Goal: Complete application form: Complete application form

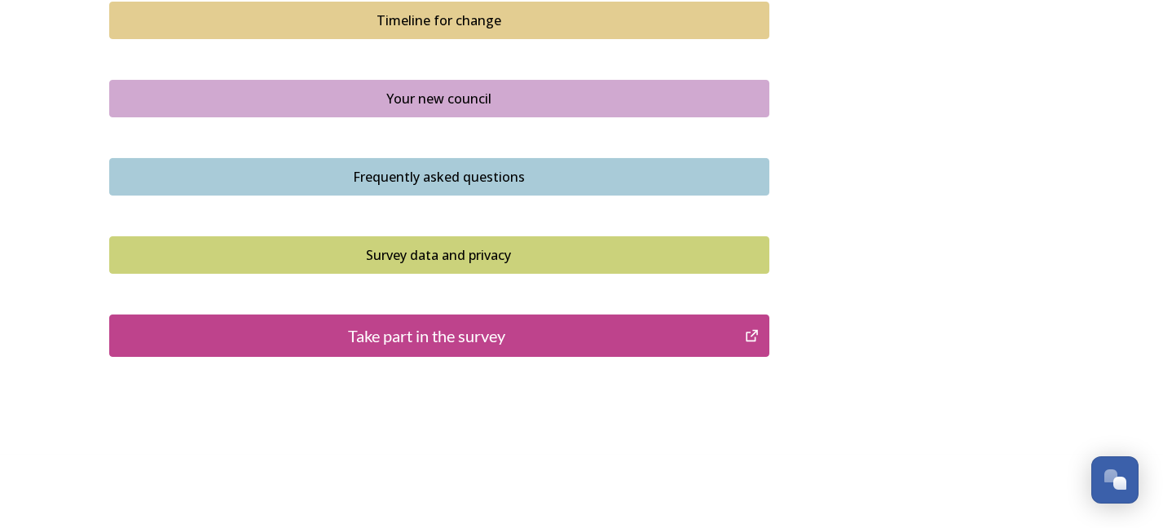
scroll to position [1224, 0]
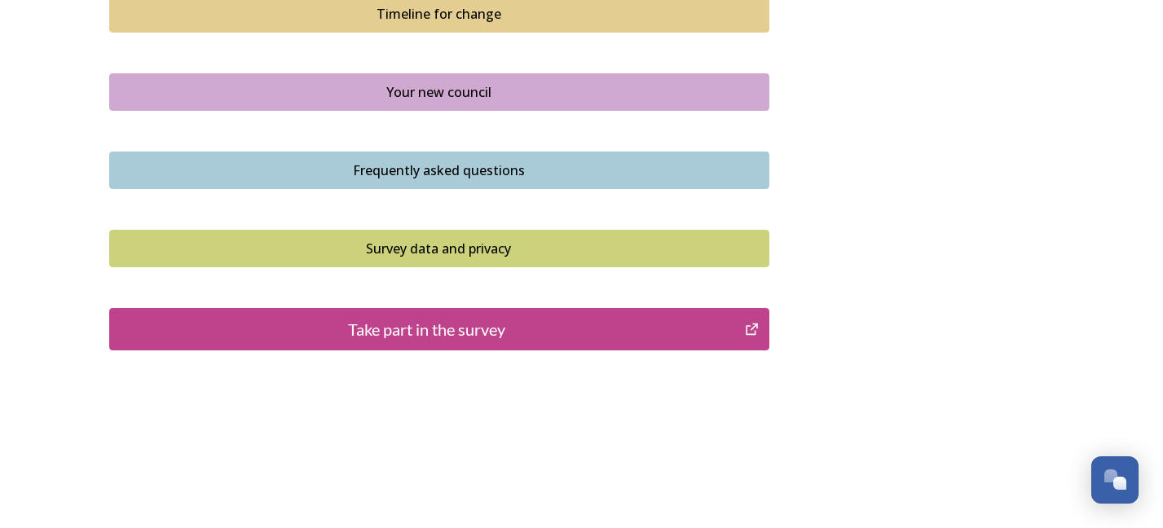
click at [587, 319] on div "Take part in the survey" at bounding box center [427, 329] width 618 height 24
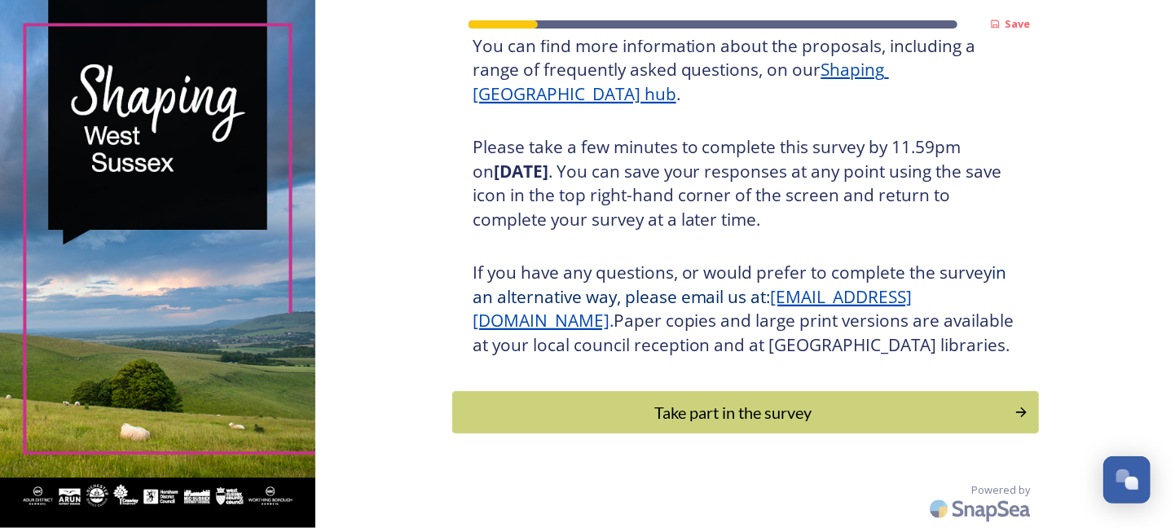
scroll to position [242, 0]
click at [777, 418] on div "Take part in the survey" at bounding box center [733, 412] width 551 height 24
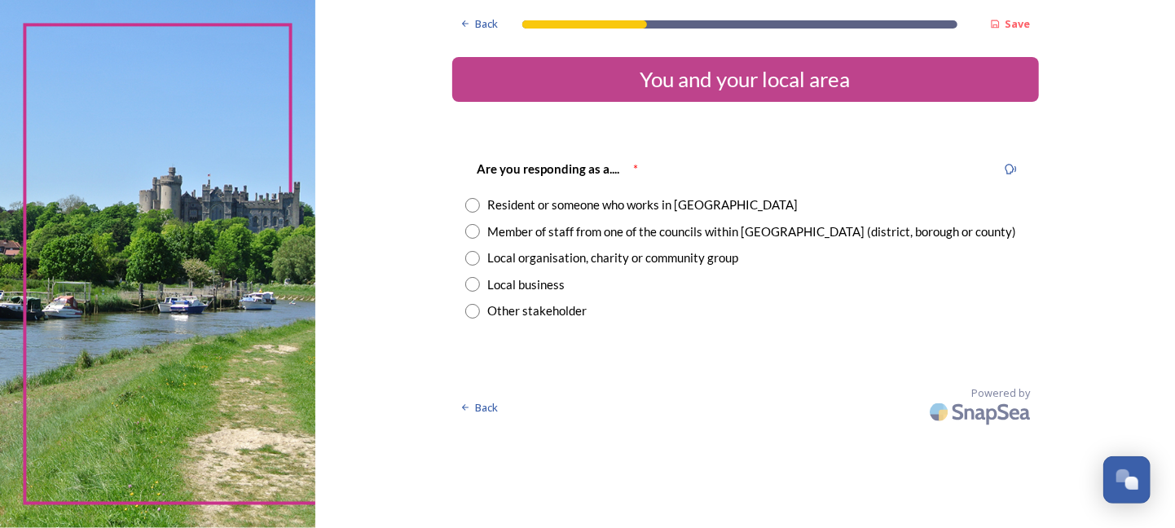
click at [473, 203] on input "radio" at bounding box center [472, 205] width 15 height 15
radio input "true"
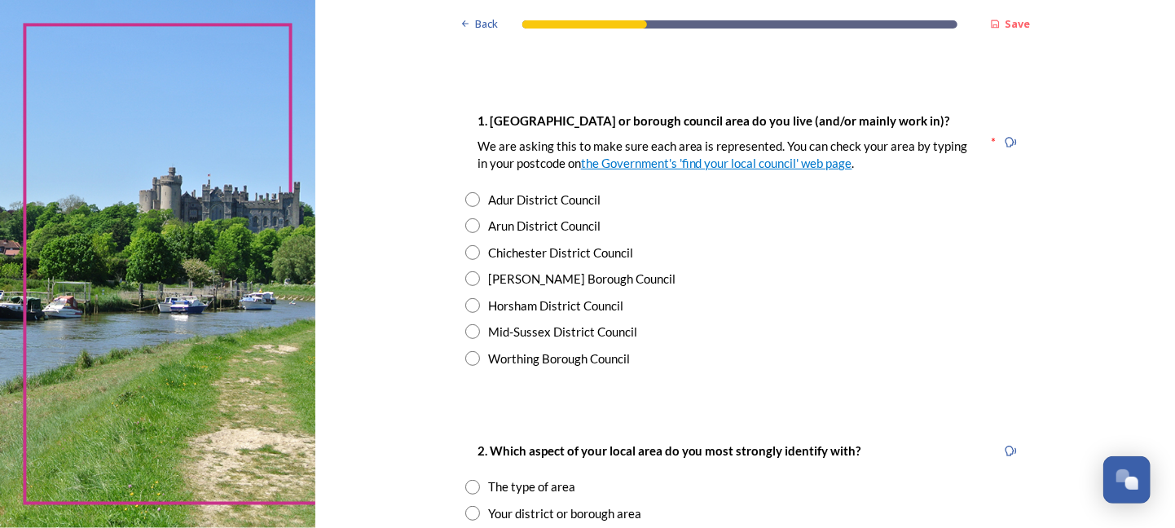
scroll to position [281, 0]
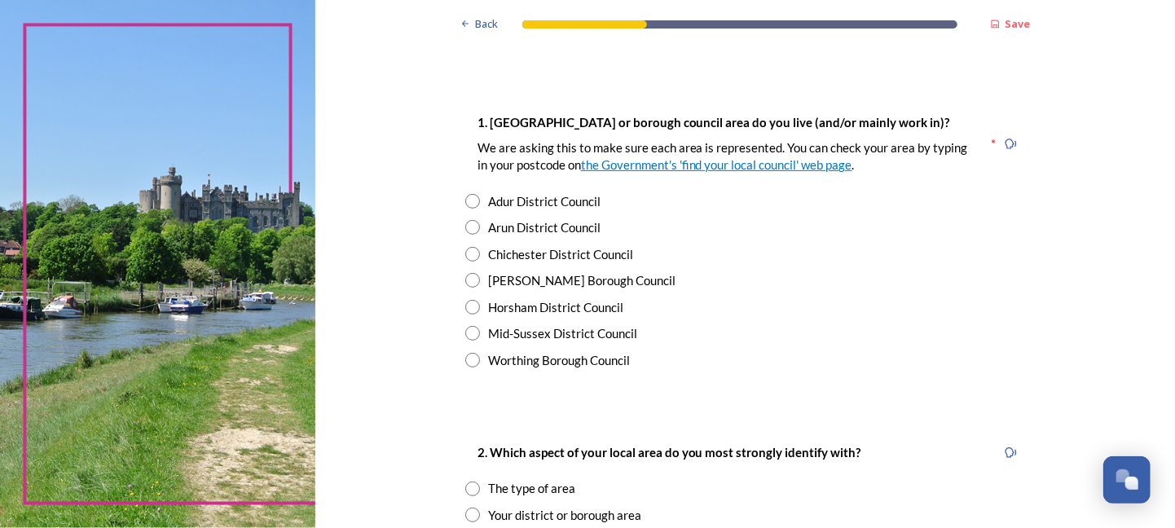
click at [465, 226] on input "radio" at bounding box center [472, 227] width 15 height 15
radio input "true"
click at [465, 247] on input "radio" at bounding box center [472, 254] width 15 height 15
radio input "true"
click at [465, 273] on input "radio" at bounding box center [472, 280] width 15 height 15
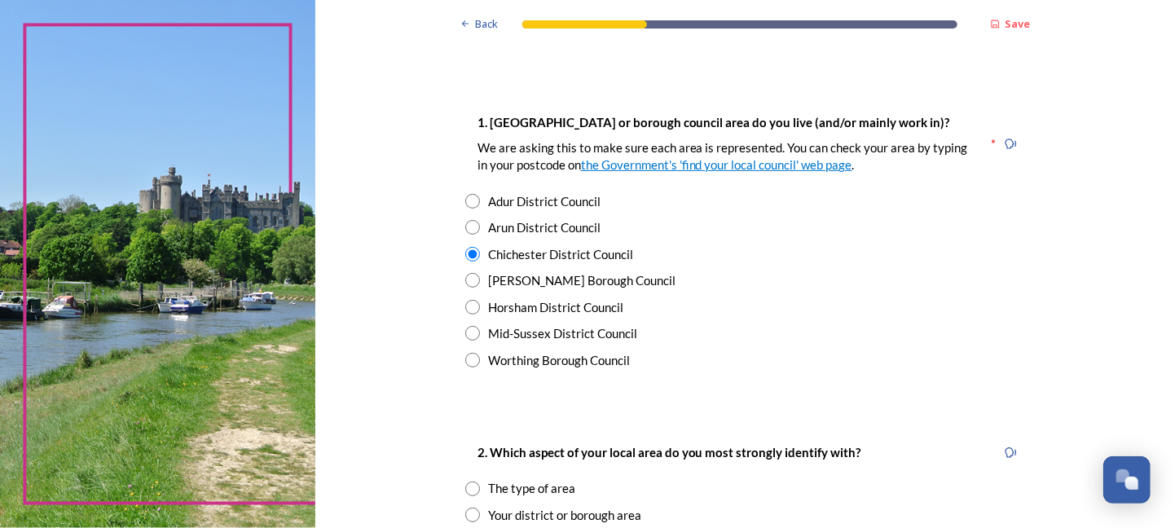
radio input "true"
click at [465, 300] on input "radio" at bounding box center [472, 307] width 15 height 15
radio input "true"
click at [465, 326] on input "radio" at bounding box center [472, 333] width 15 height 15
radio input "true"
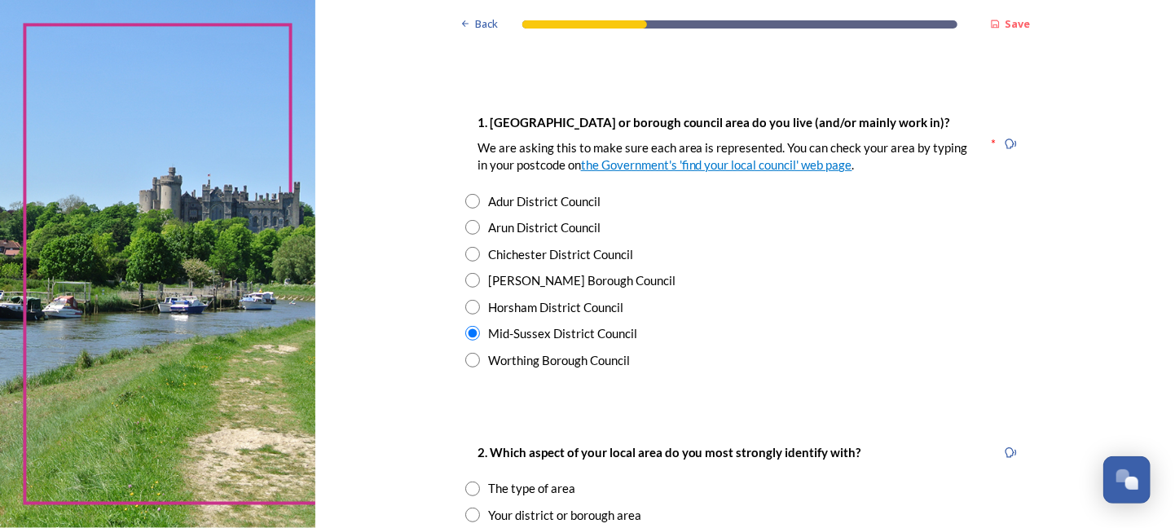
click at [465, 353] on input "radio" at bounding box center [472, 360] width 15 height 15
radio input "true"
click at [465, 194] on input "radio" at bounding box center [472, 201] width 15 height 15
radio input "true"
click at [465, 220] on input "radio" at bounding box center [472, 227] width 15 height 15
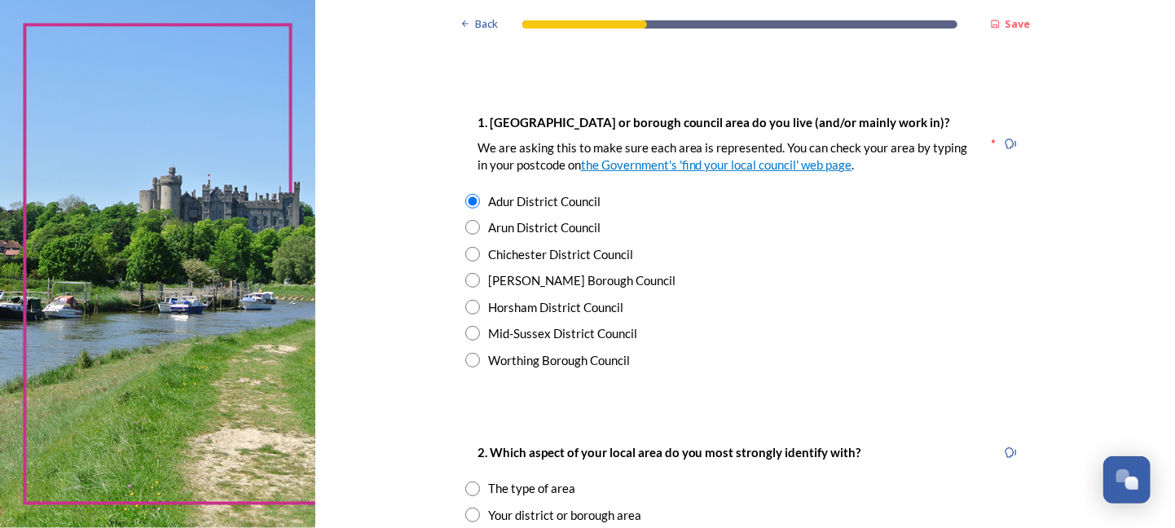
radio input "true"
click at [465, 247] on input "radio" at bounding box center [472, 254] width 15 height 15
radio input "true"
click at [465, 273] on input "radio" at bounding box center [472, 280] width 15 height 15
radio input "true"
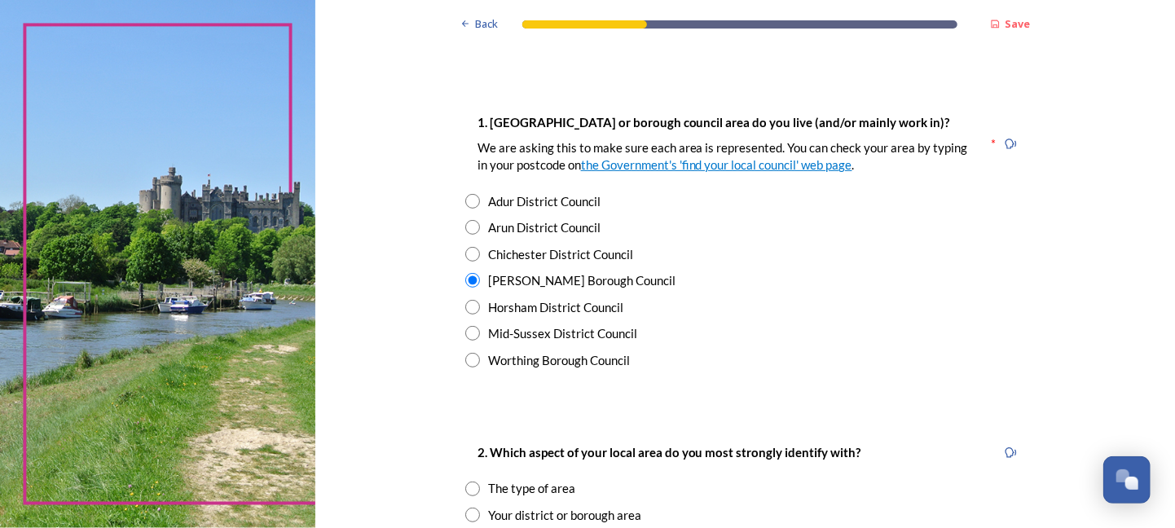
click at [465, 300] on input "radio" at bounding box center [472, 307] width 15 height 15
radio input "true"
click at [465, 326] on input "radio" at bounding box center [472, 333] width 15 height 15
radio input "true"
click at [465, 353] on input "radio" at bounding box center [472, 360] width 15 height 15
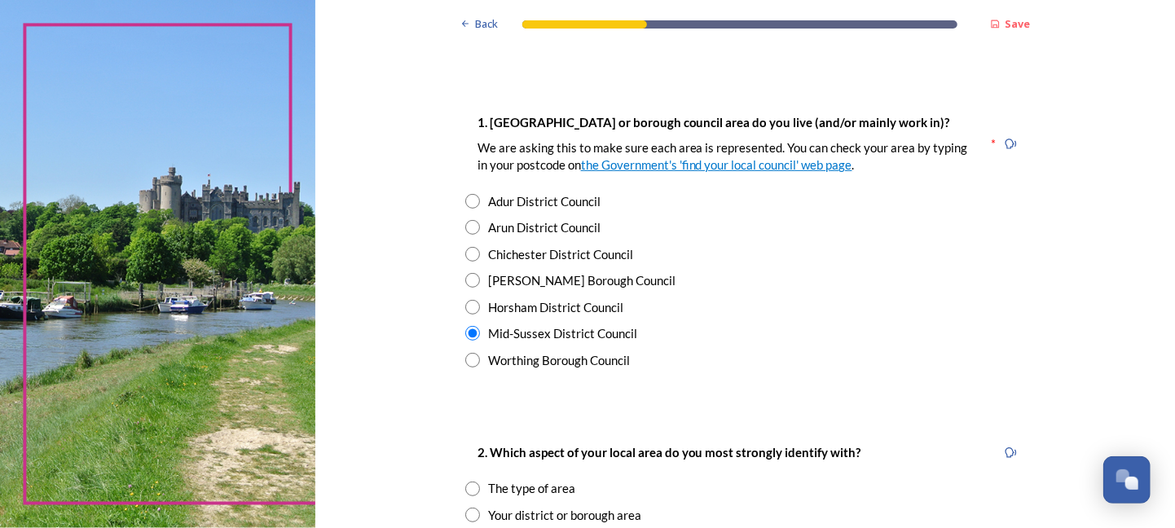
radio input "true"
click at [467, 225] on input "radio" at bounding box center [472, 227] width 15 height 15
radio input "true"
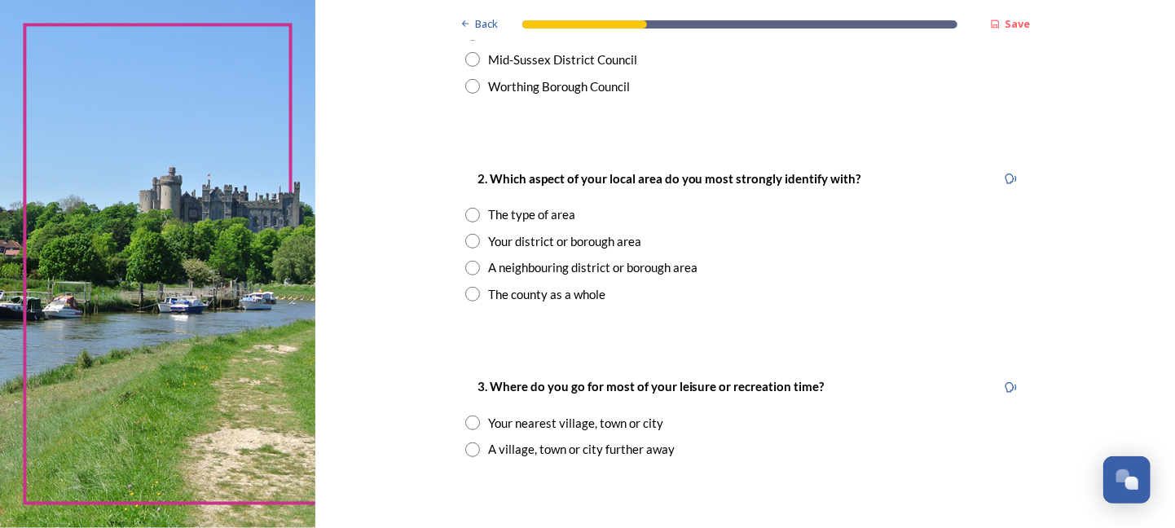
scroll to position [558, 0]
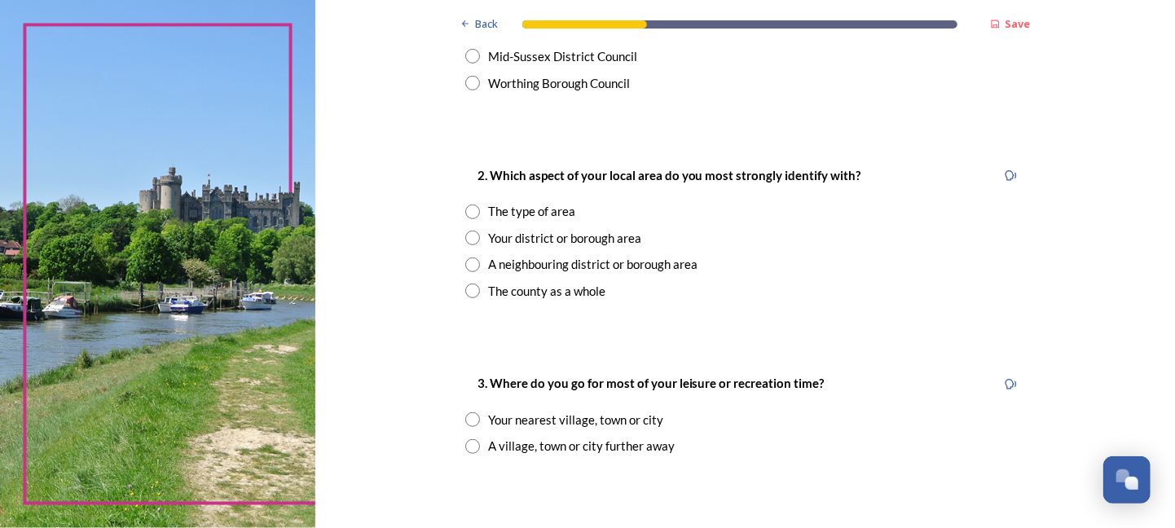
drag, startPoint x: 461, startPoint y: 237, endPoint x: 827, endPoint y: 262, distance: 366.7
click at [827, 262] on div "A neighbouring district or borough area" at bounding box center [745, 264] width 560 height 19
radio input "true"
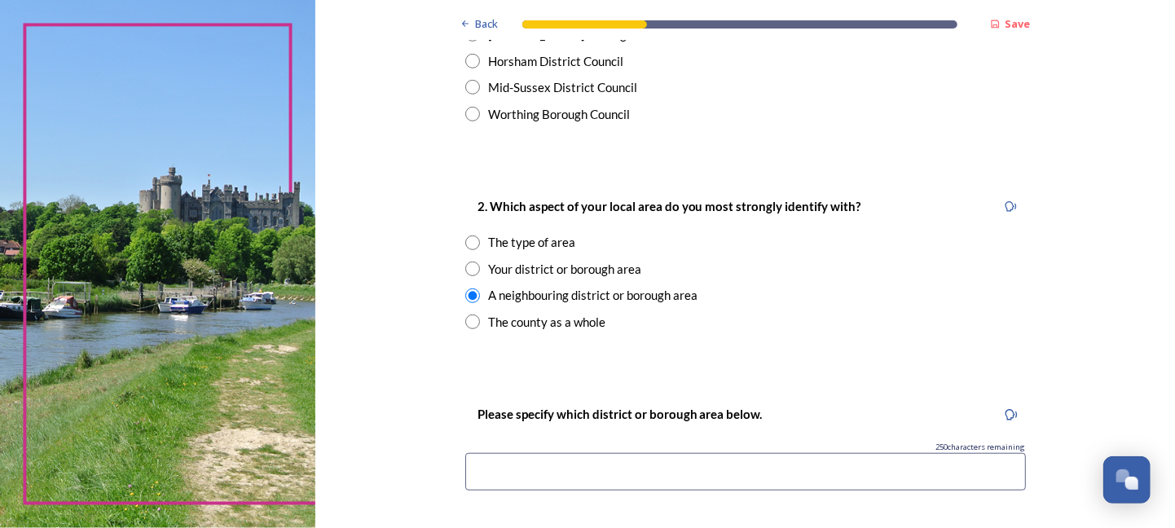
scroll to position [525, 0]
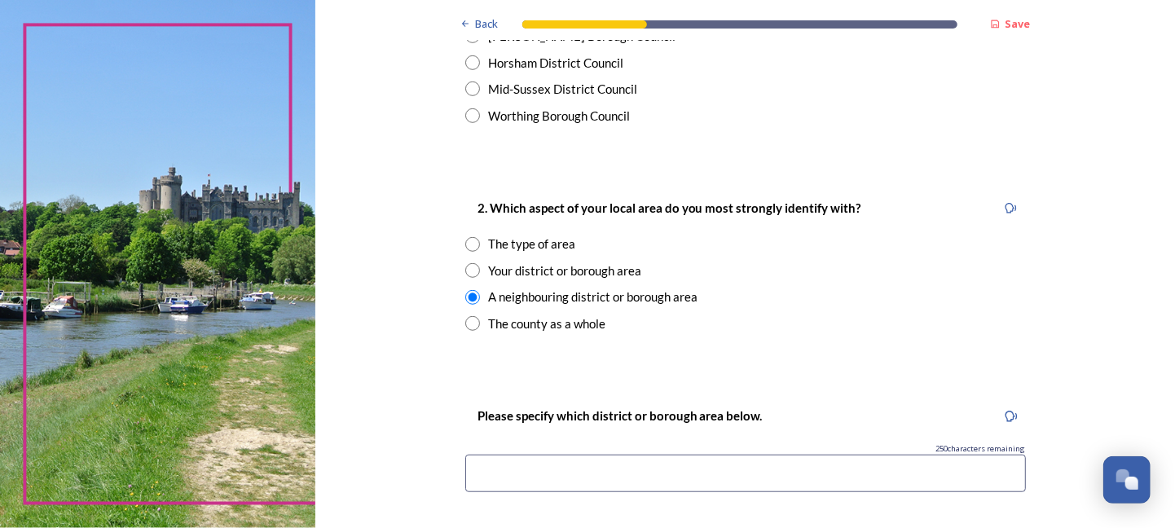
click at [467, 271] on input "radio" at bounding box center [472, 270] width 15 height 15
radio input "true"
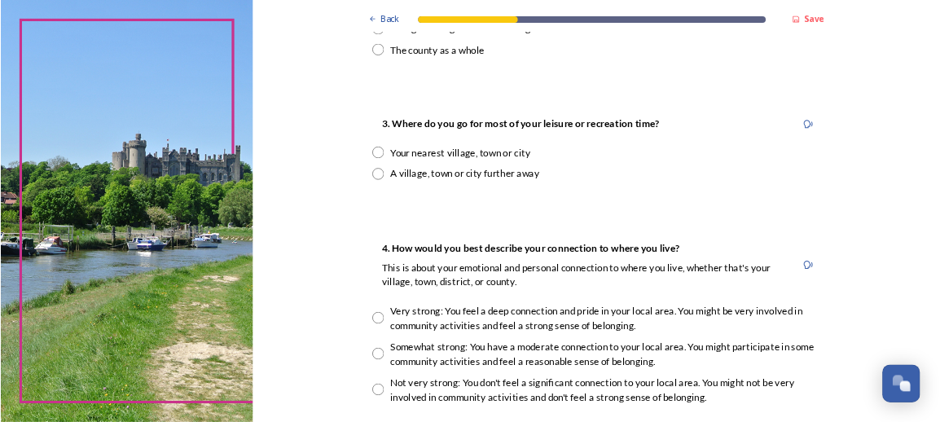
scroll to position [792, 0]
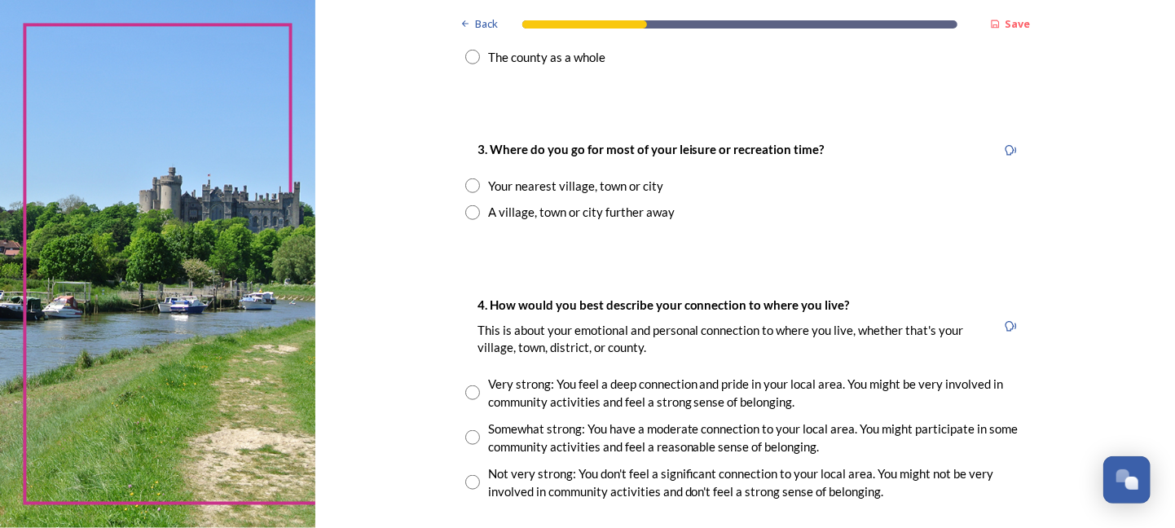
click at [466, 183] on input "radio" at bounding box center [472, 185] width 15 height 15
radio input "true"
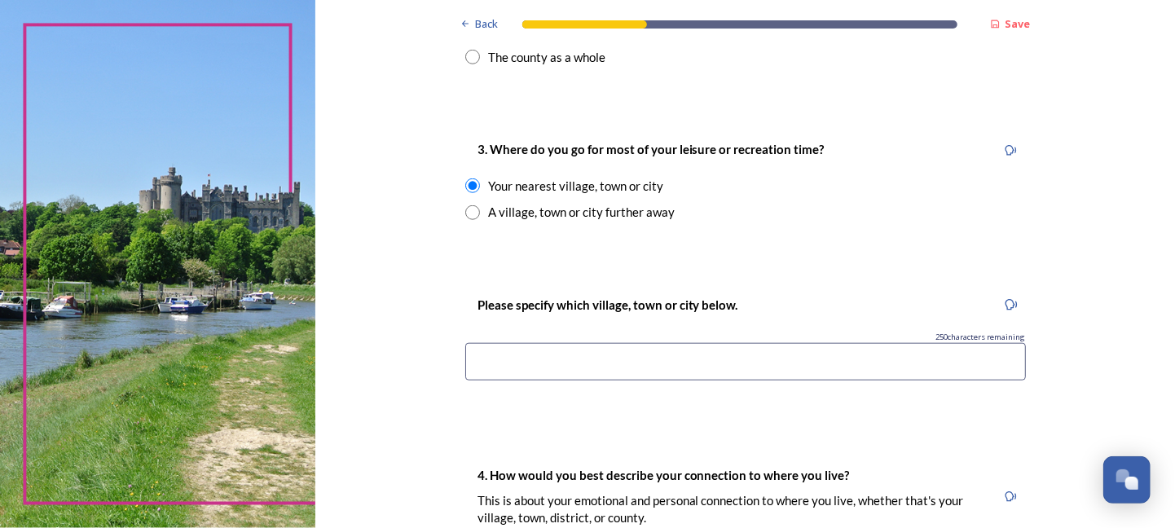
click at [486, 354] on input at bounding box center [745, 361] width 560 height 37
type input "Littlehampton"
drag, startPoint x: 469, startPoint y: 0, endPoint x: 882, endPoint y: 172, distance: 447.4
click at [882, 172] on div "3. Where do you go for most of your leisure or recreation time? Your nearest vi…" at bounding box center [745, 180] width 587 height 114
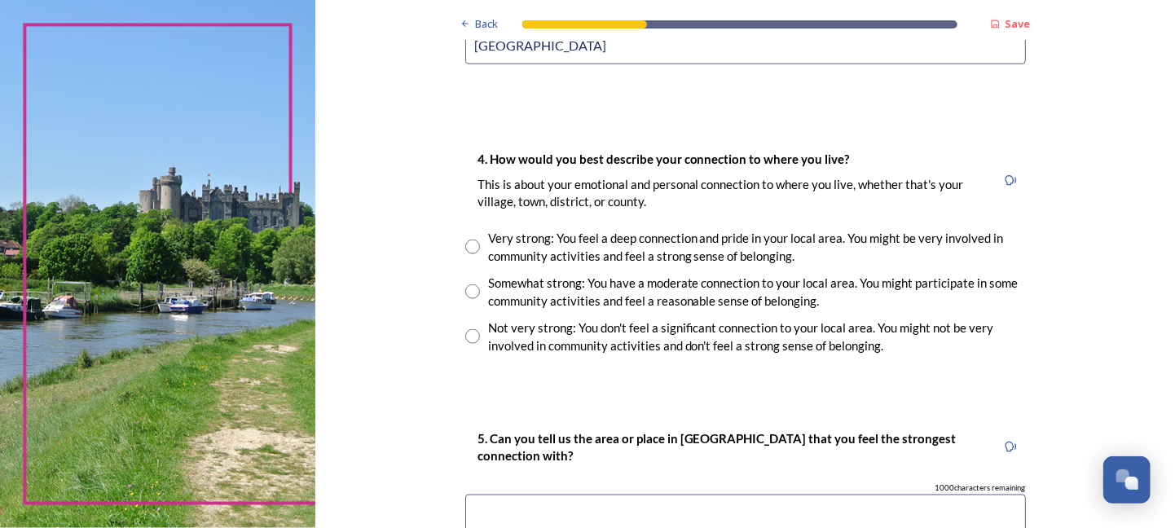
scroll to position [1110, 0]
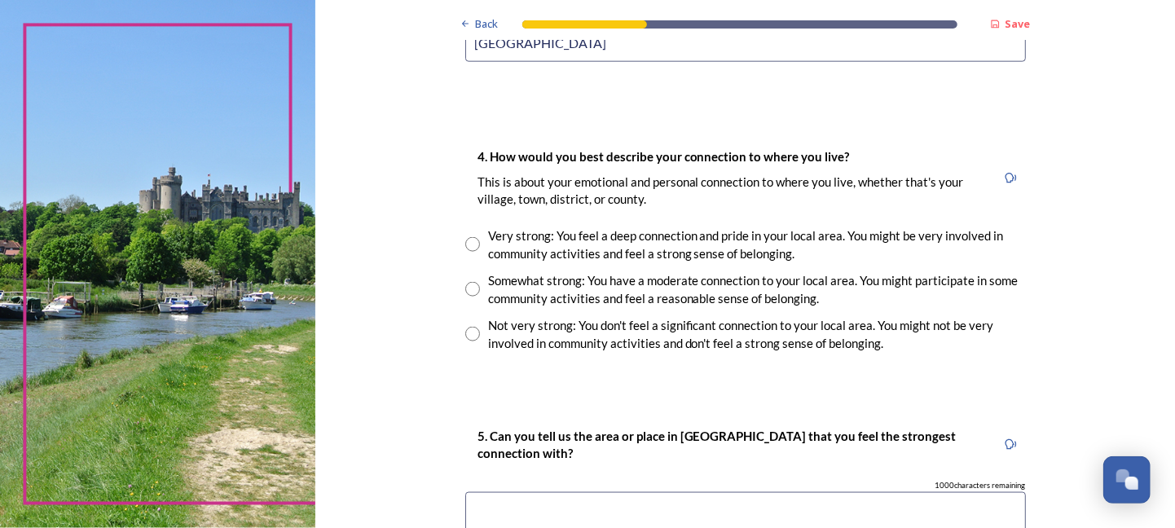
click at [466, 286] on input "radio" at bounding box center [472, 289] width 15 height 15
radio input "true"
click at [540, 494] on textarea at bounding box center [745, 519] width 560 height 55
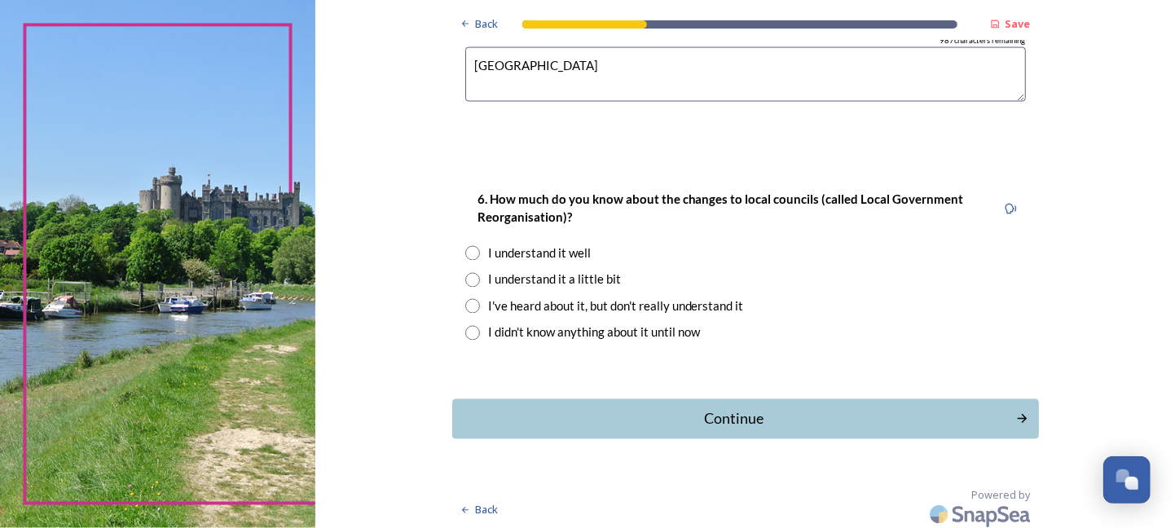
scroll to position [1561, 0]
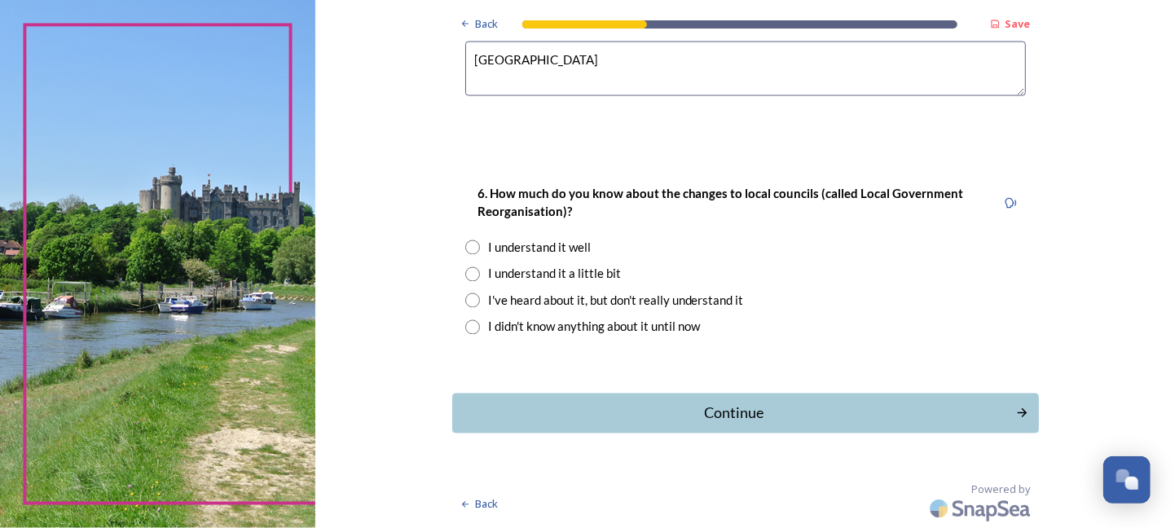
type textarea "Littlehampton"
click at [470, 278] on input "radio" at bounding box center [472, 274] width 15 height 15
radio input "true"
click at [727, 410] on div "Continue" at bounding box center [734, 413] width 552 height 22
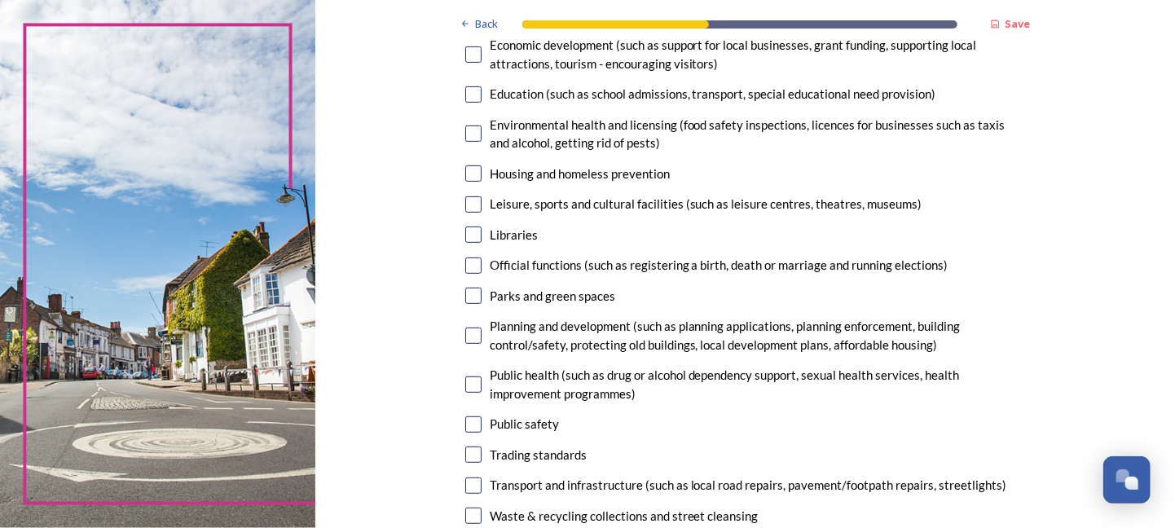
scroll to position [347, 0]
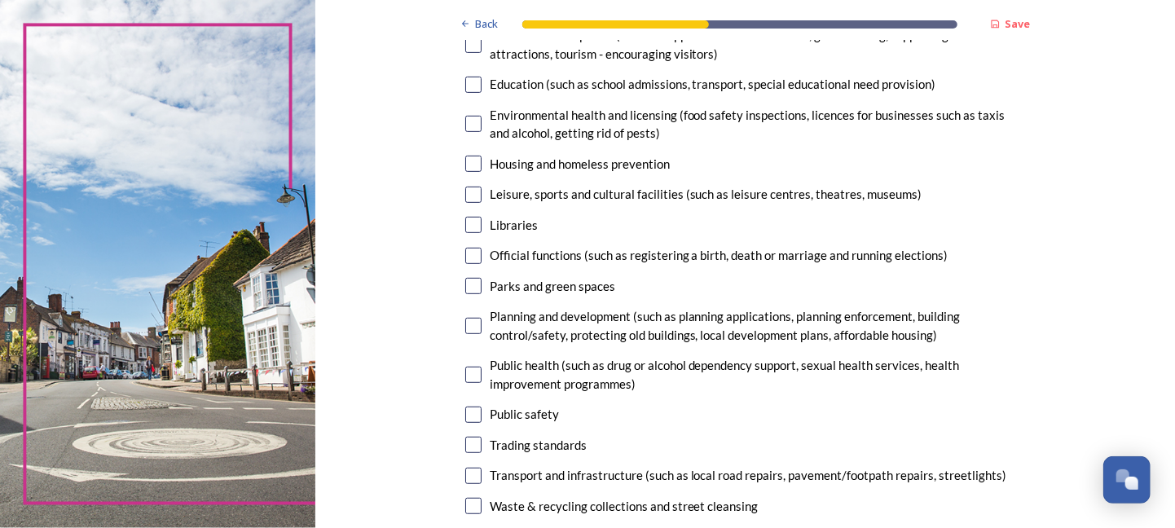
click at [473, 323] on input "checkbox" at bounding box center [473, 326] width 16 height 16
checkbox input "true"
click at [466, 473] on input "checkbox" at bounding box center [473, 476] width 16 height 16
checkbox input "true"
click at [466, 504] on input "checkbox" at bounding box center [473, 506] width 16 height 16
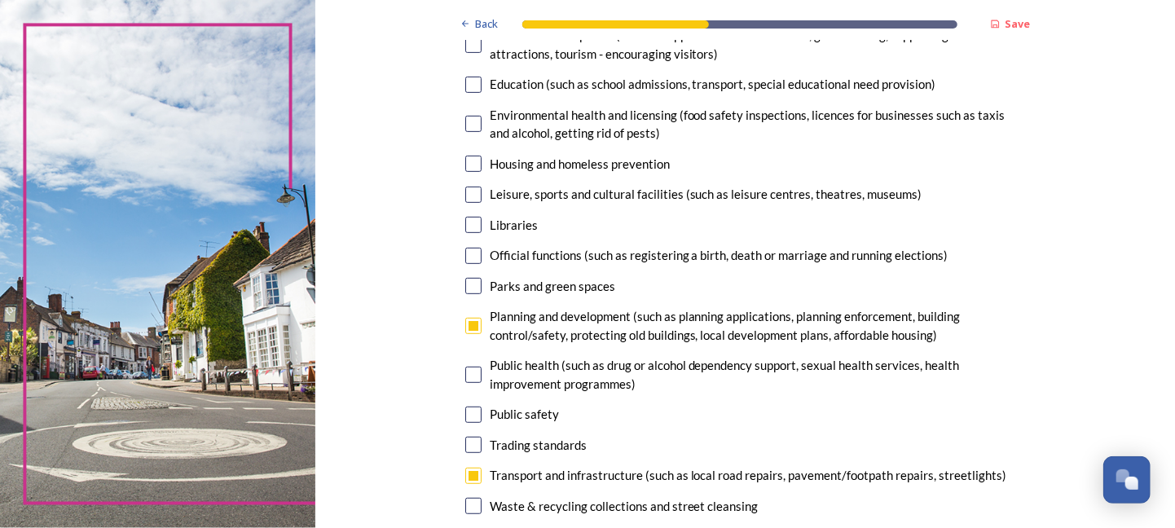
checkbox input "true"
click at [466, 196] on input "checkbox" at bounding box center [473, 195] width 16 height 16
checkbox input "true"
click at [469, 231] on input "checkbox" at bounding box center [473, 225] width 16 height 16
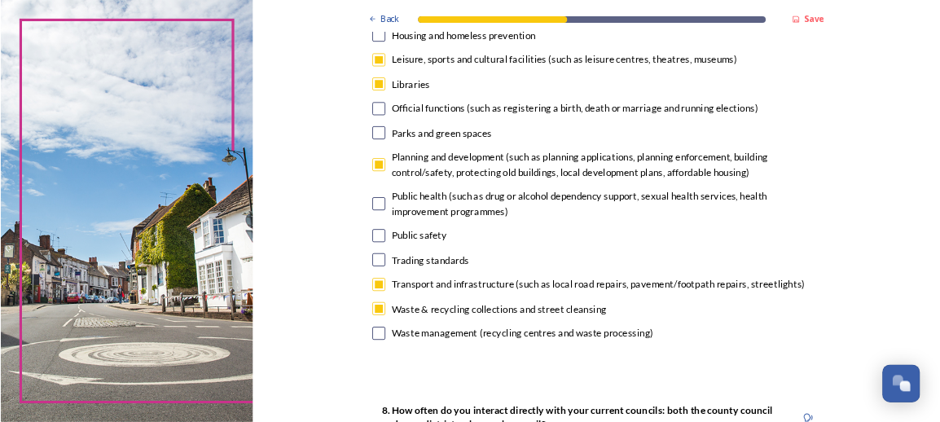
scroll to position [464, 0]
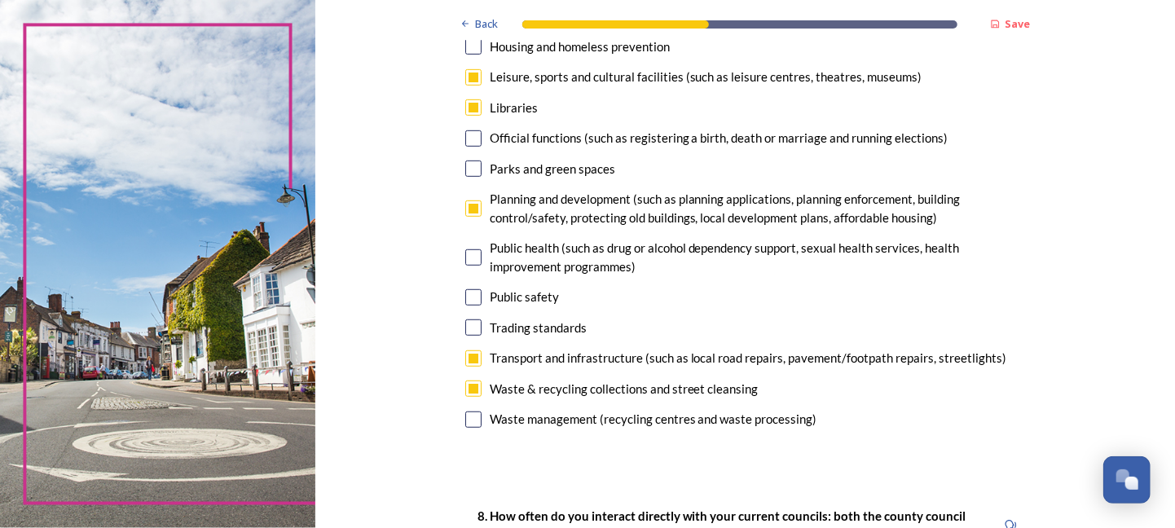
click at [467, 107] on input "checkbox" at bounding box center [473, 107] width 16 height 16
checkbox input "false"
click at [465, 419] on input "checkbox" at bounding box center [473, 419] width 16 height 16
checkbox input "true"
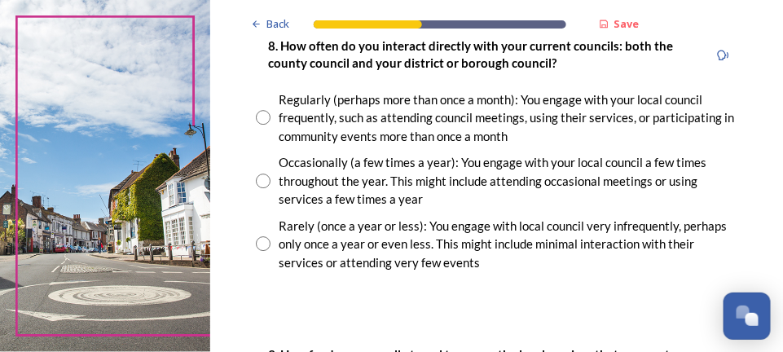
scroll to position [1027, 0]
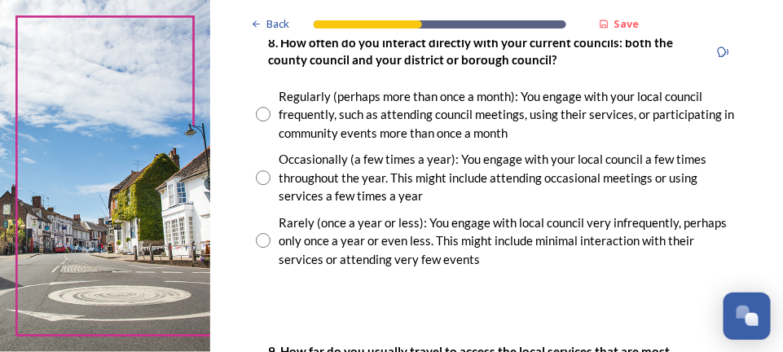
click at [263, 176] on input "radio" at bounding box center [263, 177] width 15 height 15
radio input "true"
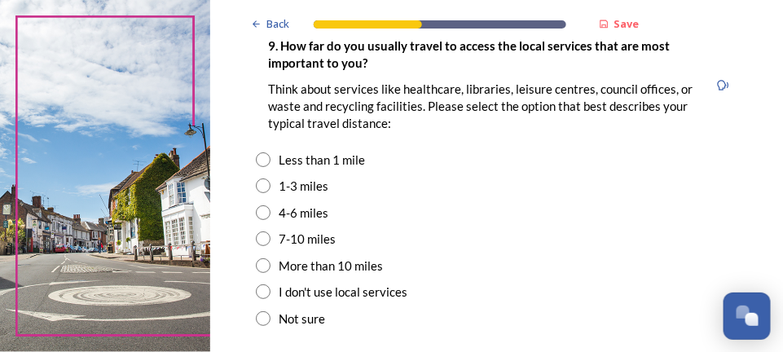
scroll to position [1339, 0]
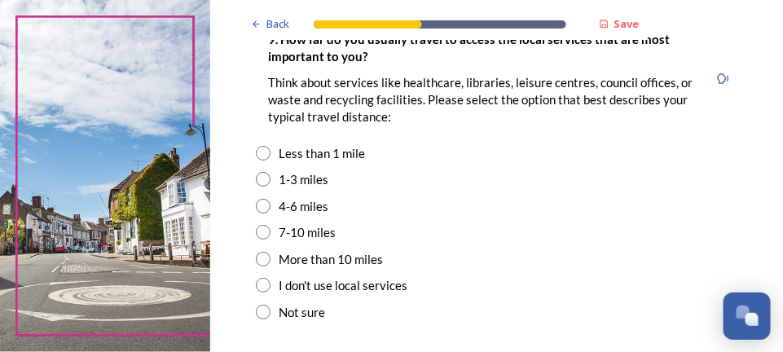
click at [265, 152] on input "radio" at bounding box center [263, 153] width 15 height 15
radio input "true"
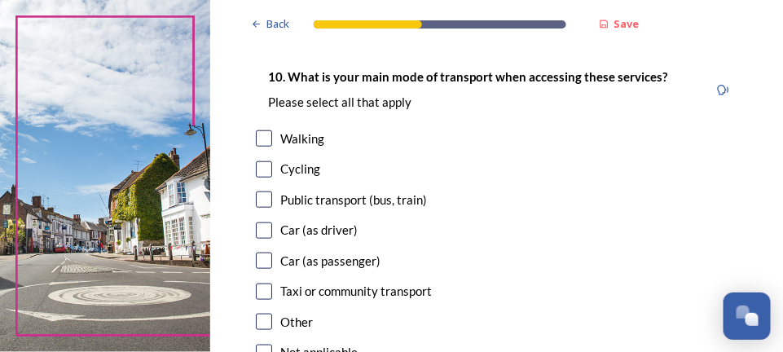
scroll to position [1671, 0]
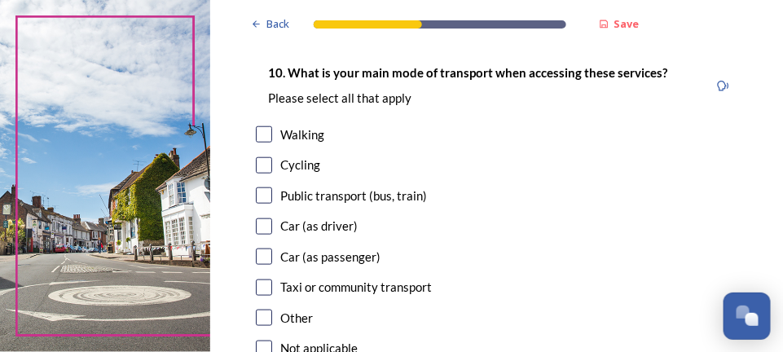
click at [262, 133] on input "checkbox" at bounding box center [264, 134] width 16 height 16
checkbox input "true"
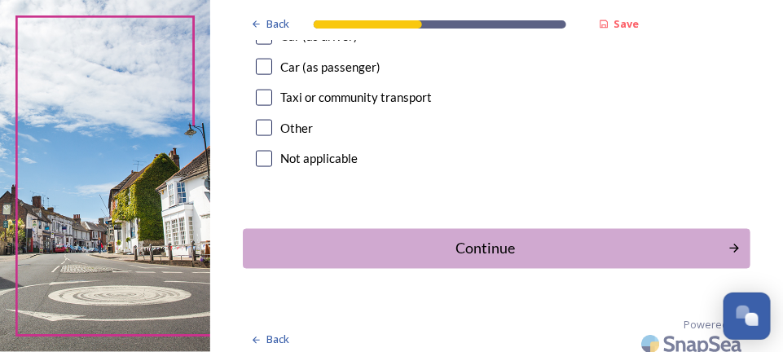
scroll to position [1870, 0]
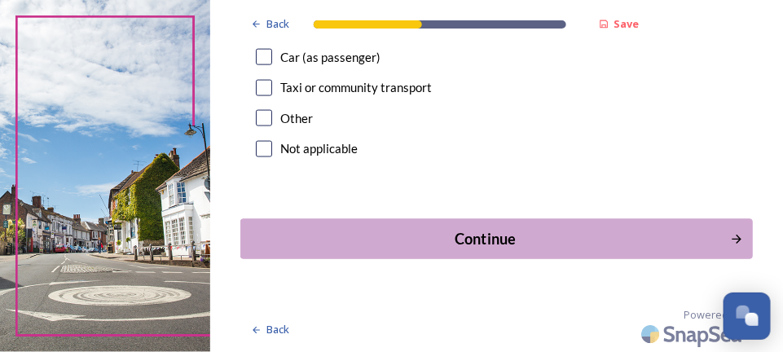
click at [507, 236] on div "Continue" at bounding box center [485, 239] width 472 height 22
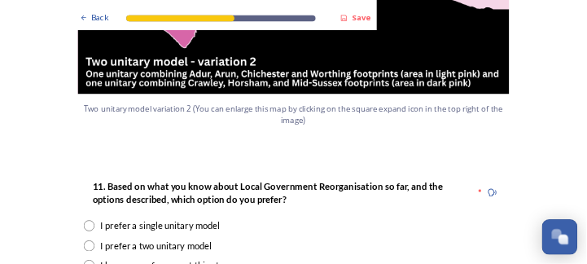
scroll to position [2033, 0]
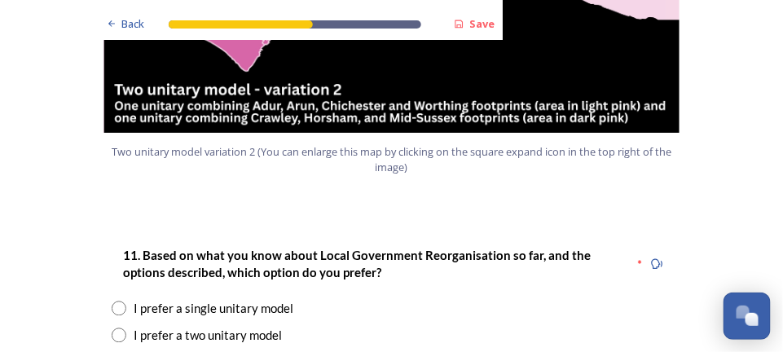
drag, startPoint x: 117, startPoint y: 284, endPoint x: 109, endPoint y: 288, distance: 8.8
click at [115, 328] on input "radio" at bounding box center [119, 335] width 15 height 15
radio input "true"
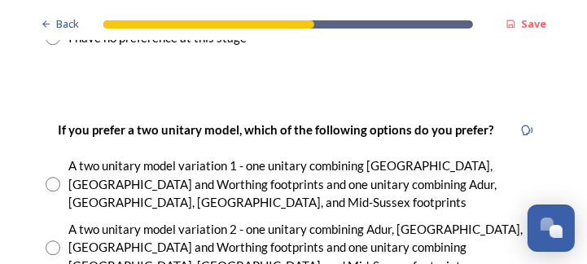
scroll to position [2336, 0]
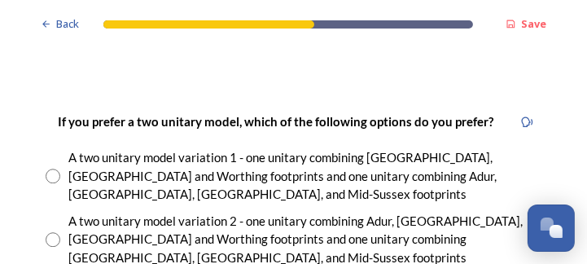
click at [54, 232] on input "radio" at bounding box center [53, 239] width 15 height 15
radio input "true"
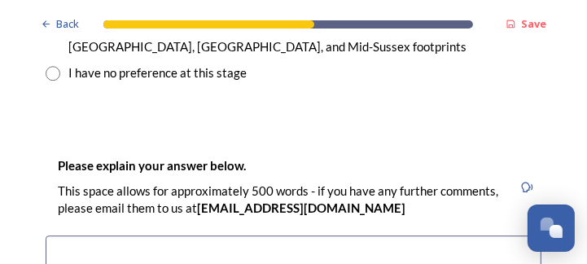
scroll to position [2571, 0]
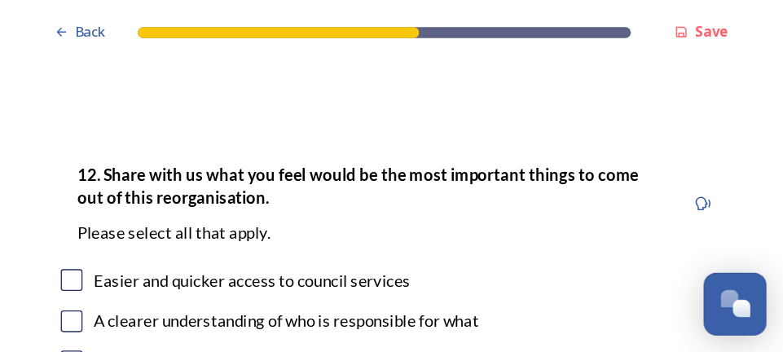
scroll to position [2940, 0]
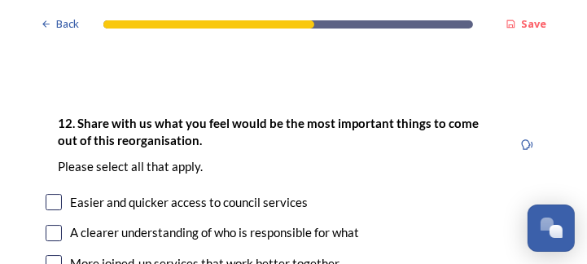
type textarea "It's about the commonality of features we share as communities. The coastal com…"
click at [55, 194] on input "checkbox" at bounding box center [54, 202] width 16 height 16
checkbox input "true"
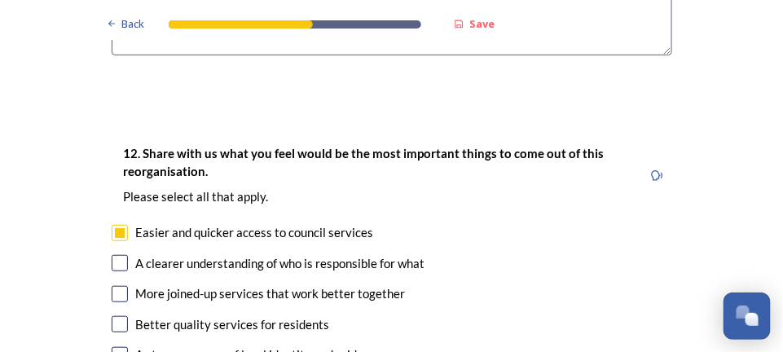
drag, startPoint x: 113, startPoint y: 175, endPoint x: 565, endPoint y: 160, distance: 452.4
click at [565, 160] on div "12. Share with us what you feel would be the most important things to come out …" at bounding box center [392, 347] width 587 height 440
click at [112, 255] on input "checkbox" at bounding box center [120, 263] width 16 height 16
checkbox input "true"
click at [114, 286] on input "checkbox" at bounding box center [120, 294] width 16 height 16
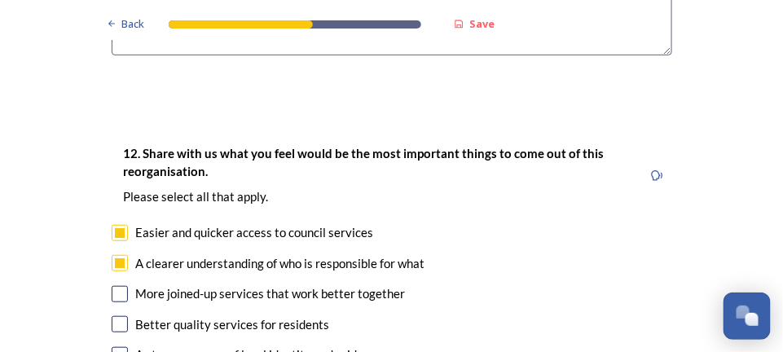
checkbox input "true"
click at [116, 316] on input "checkbox" at bounding box center [120, 324] width 16 height 16
checkbox input "true"
click at [105, 297] on div "12. Share with us what you feel would be the most important things to come out …" at bounding box center [392, 347] width 587 height 440
drag, startPoint x: 119, startPoint y: 298, endPoint x: 109, endPoint y: 303, distance: 10.9
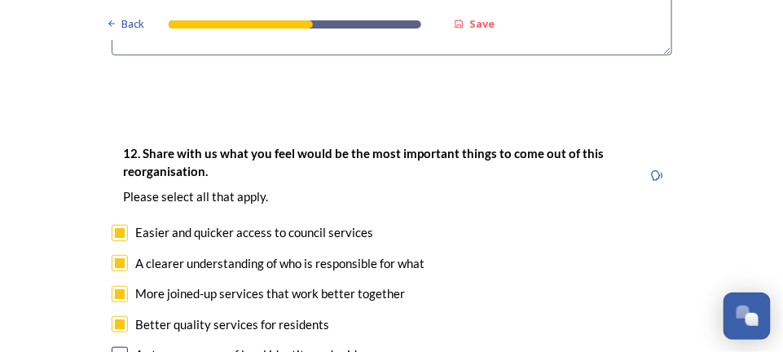
drag, startPoint x: 109, startPoint y: 303, endPoint x: 73, endPoint y: 289, distance: 38.4
checkbox input "true"
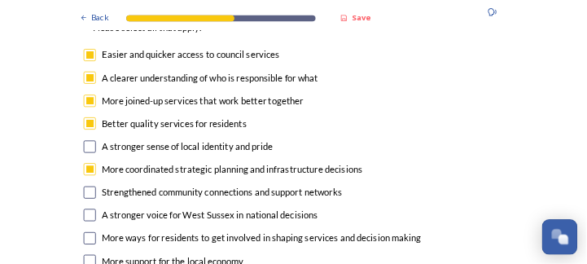
scroll to position [3124, 0]
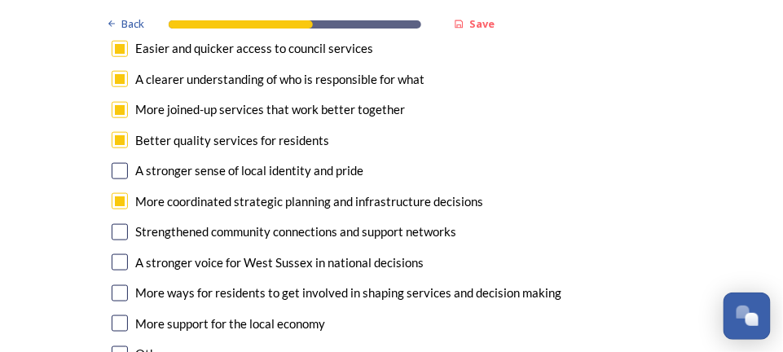
click at [115, 254] on input "checkbox" at bounding box center [120, 262] width 16 height 16
checkbox input "true"
click at [114, 315] on input "checkbox" at bounding box center [120, 323] width 16 height 16
checkbox input "true"
click at [112, 346] on input "checkbox" at bounding box center [120, 354] width 16 height 16
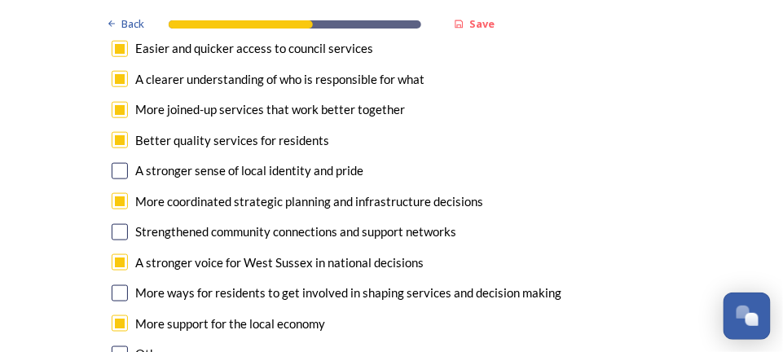
checkbox input "true"
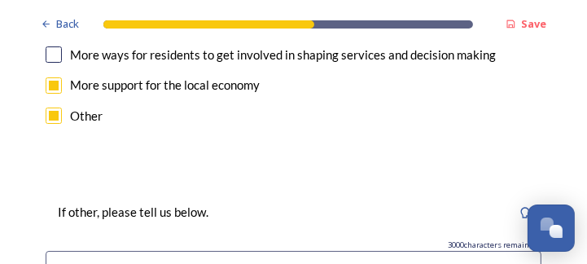
scroll to position [3350, 0]
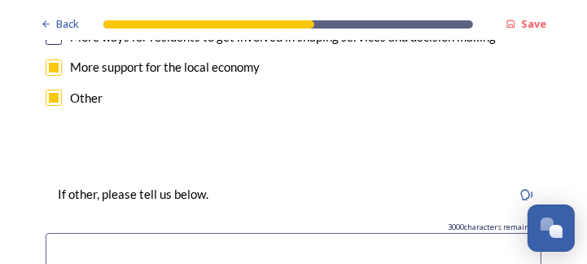
click at [295, 233] on input at bounding box center [294, 251] width 496 height 37
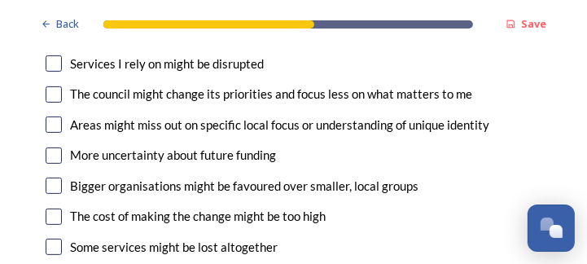
scroll to position [3669, 0]
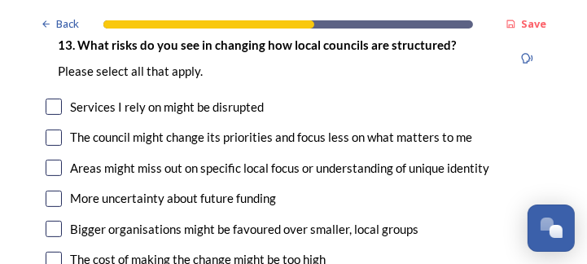
type input "more cost effective services"
click at [53, 130] on input "checkbox" at bounding box center [54, 138] width 16 height 16
checkbox input "true"
click at [54, 160] on input "checkbox" at bounding box center [54, 168] width 16 height 16
checkbox input "true"
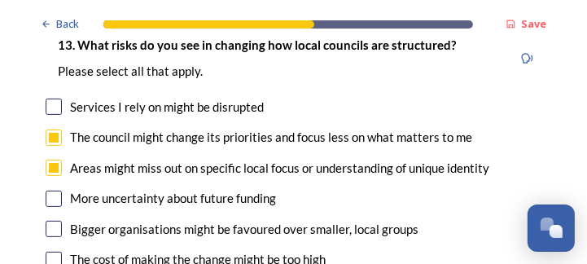
click at [55, 252] on input "checkbox" at bounding box center [54, 260] width 16 height 16
checkbox input "true"
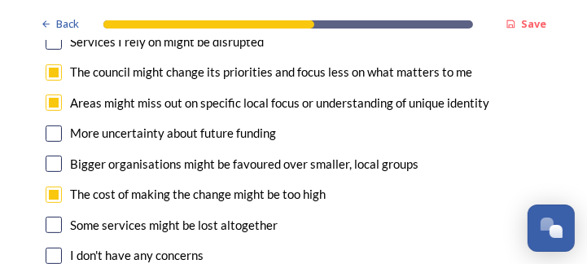
scroll to position [3751, 0]
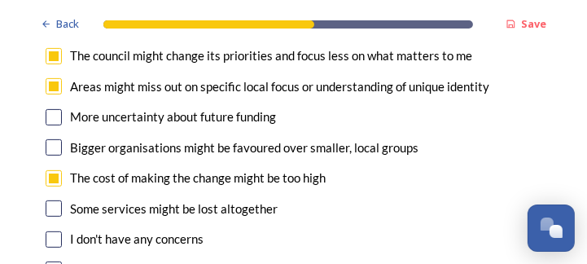
checkbox input "true"
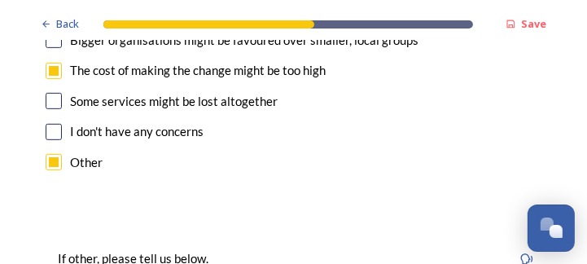
scroll to position [3877, 0]
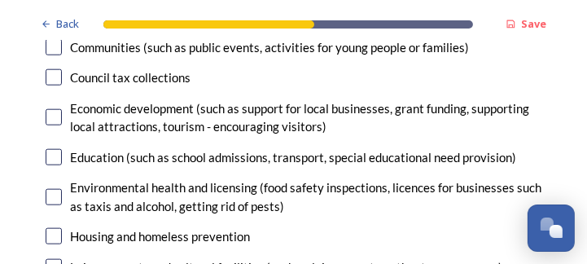
scroll to position [4455, 0]
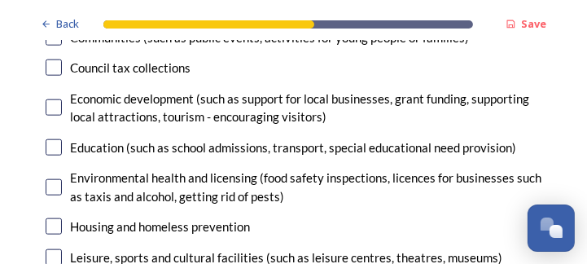
type input "spiralling costs - people made redundant then re-employed, including as 'consul…"
click at [52, 179] on input "checkbox" at bounding box center [54, 187] width 16 height 16
checkbox input "true"
click at [53, 218] on input "checkbox" at bounding box center [54, 226] width 16 height 16
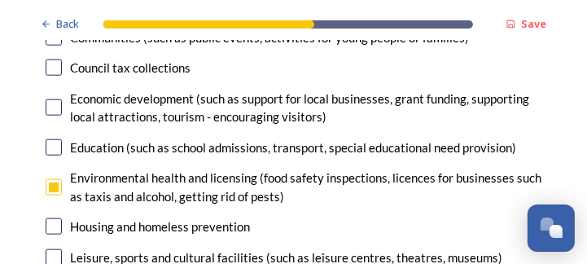
checkbox input "true"
click at [55, 249] on input "checkbox" at bounding box center [54, 257] width 16 height 16
checkbox input "true"
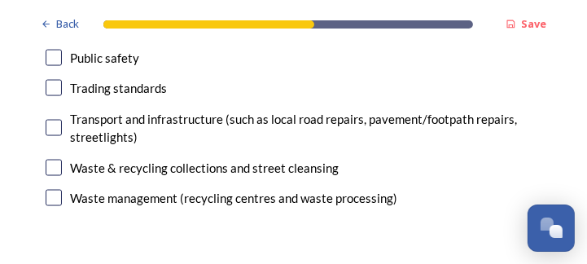
scroll to position [4858, 0]
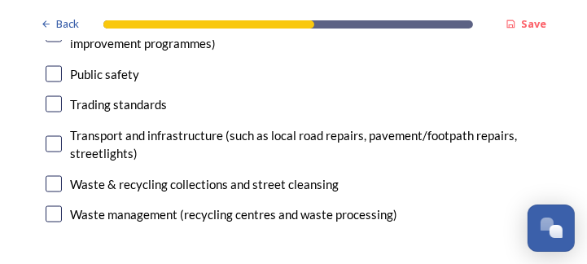
click at [54, 136] on input "checkbox" at bounding box center [54, 144] width 16 height 16
checkbox input "true"
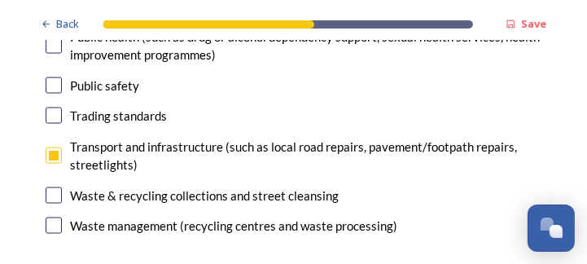
scroll to position [4874, 0]
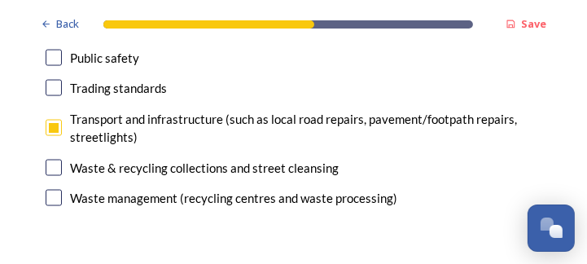
click at [55, 160] on input "checkbox" at bounding box center [54, 168] width 16 height 16
checkbox input "true"
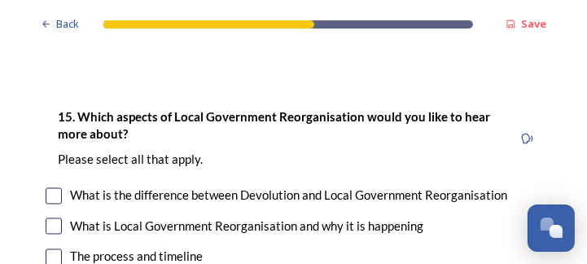
scroll to position [5035, 0]
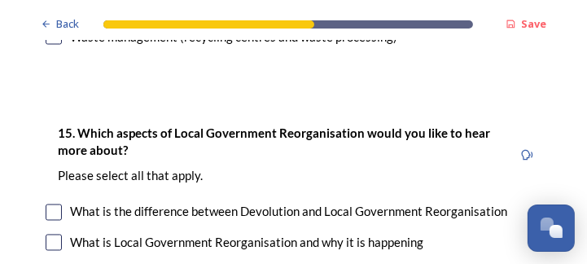
click at [55, 204] on input "checkbox" at bounding box center [54, 212] width 16 height 16
checkbox input "true"
click at [51, 235] on input "checkbox" at bounding box center [54, 243] width 16 height 16
checkbox input "true"
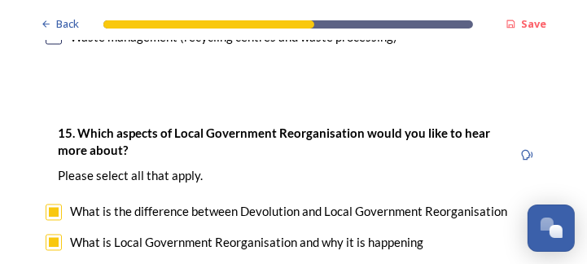
checkbox input "true"
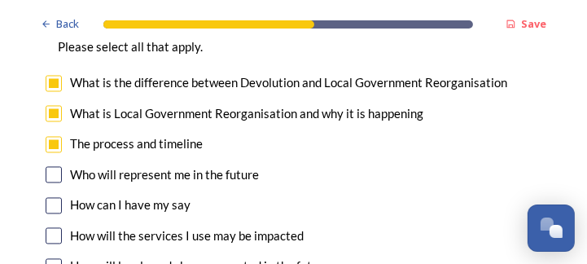
scroll to position [5180, 0]
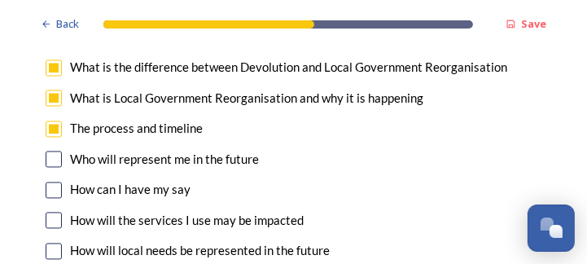
click at [55, 151] on input "checkbox" at bounding box center [54, 159] width 16 height 16
checkbox input "true"
click at [54, 182] on input "checkbox" at bounding box center [54, 190] width 16 height 16
checkbox input "true"
click at [54, 212] on input "checkbox" at bounding box center [54, 220] width 16 height 16
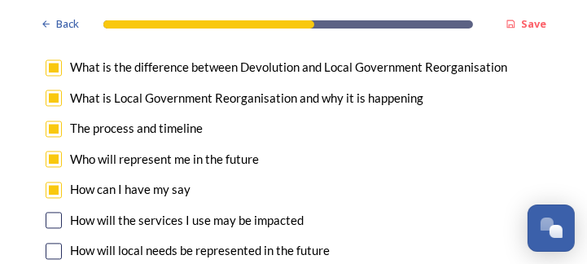
checkbox input "true"
click at [54, 243] on input "checkbox" at bounding box center [54, 251] width 16 height 16
checkbox input "true"
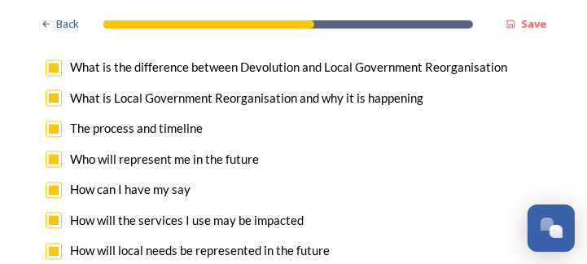
checkbox input "true"
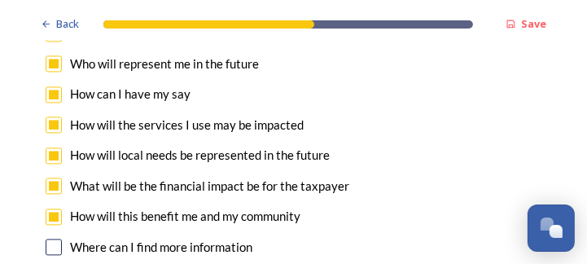
scroll to position [5277, 0]
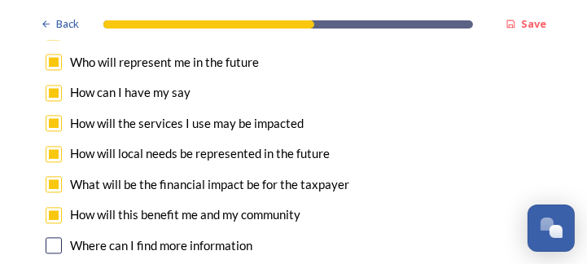
click at [55, 237] on input "checkbox" at bounding box center [54, 245] width 16 height 16
checkbox input "true"
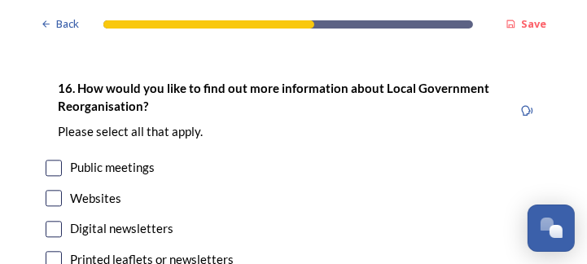
scroll to position [5557, 0]
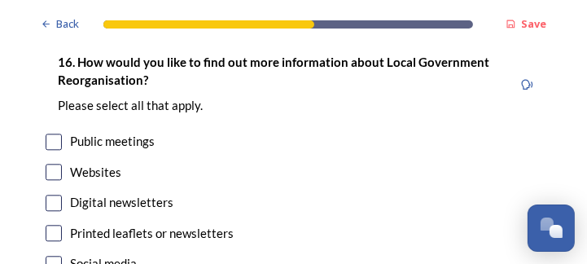
click at [54, 164] on input "checkbox" at bounding box center [54, 172] width 16 height 16
checkbox input "true"
click at [55, 134] on input "checkbox" at bounding box center [54, 142] width 16 height 16
checkbox input "true"
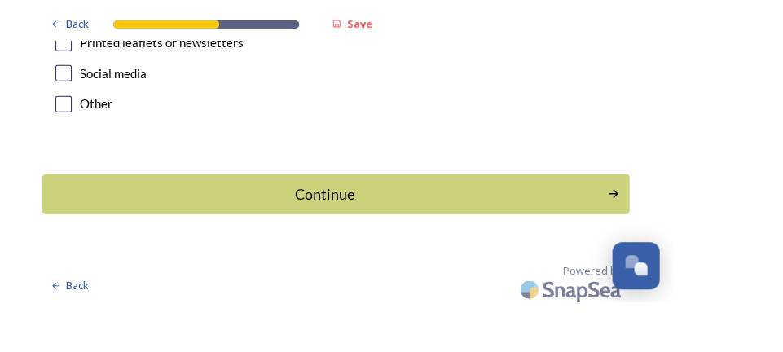
scroll to position [5593, 0]
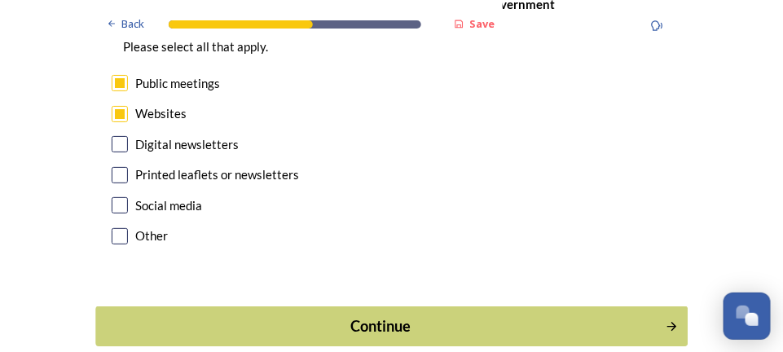
click at [387, 315] on div "Continue" at bounding box center [380, 326] width 552 height 22
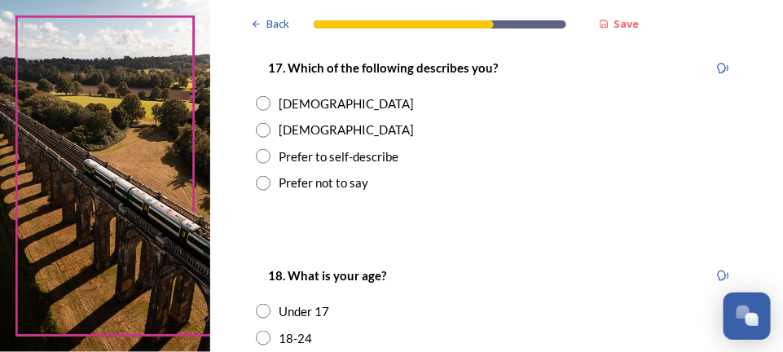
scroll to position [313, 0]
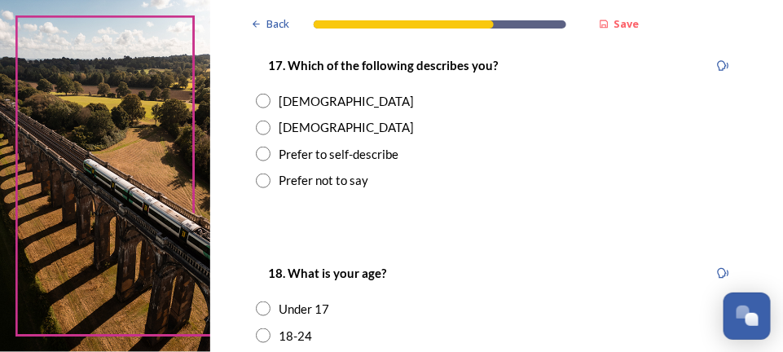
click at [262, 99] on input "radio" at bounding box center [263, 101] width 15 height 15
radio input "true"
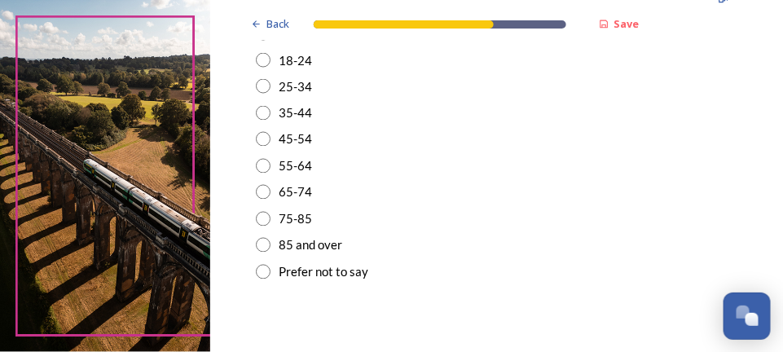
scroll to position [592, 0]
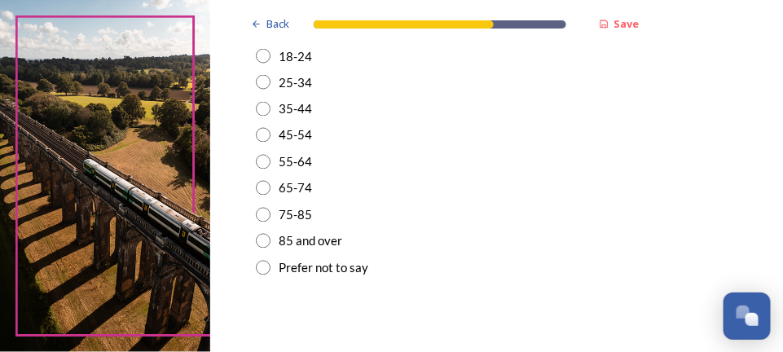
click at [266, 187] on input "radio" at bounding box center [263, 188] width 15 height 15
radio input "true"
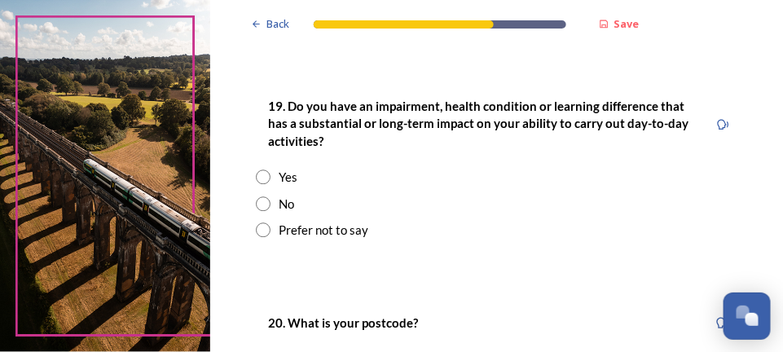
scroll to position [849, 0]
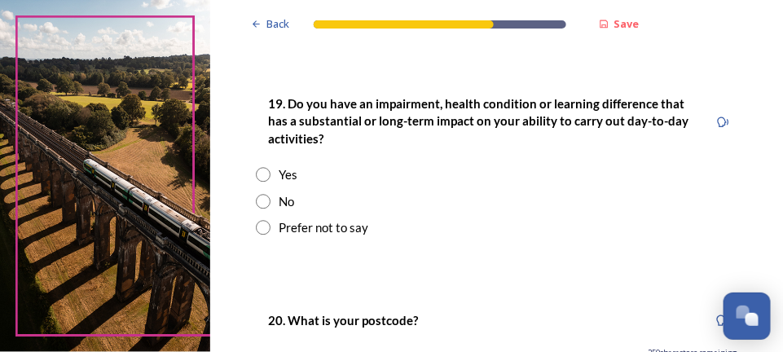
click at [263, 196] on input "radio" at bounding box center [263, 201] width 15 height 15
radio input "true"
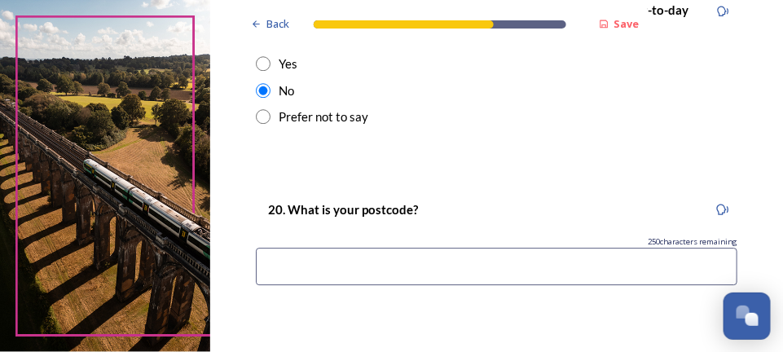
scroll to position [979, 0]
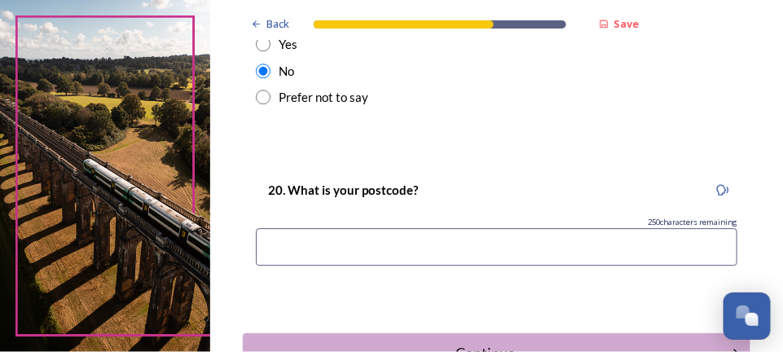
click at [594, 235] on input at bounding box center [496, 246] width 481 height 37
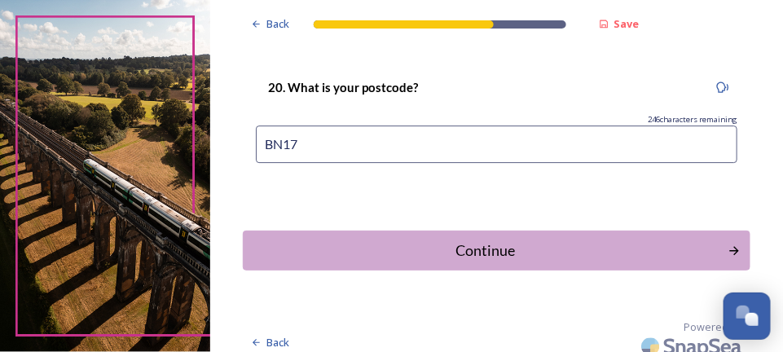
scroll to position [1093, 0]
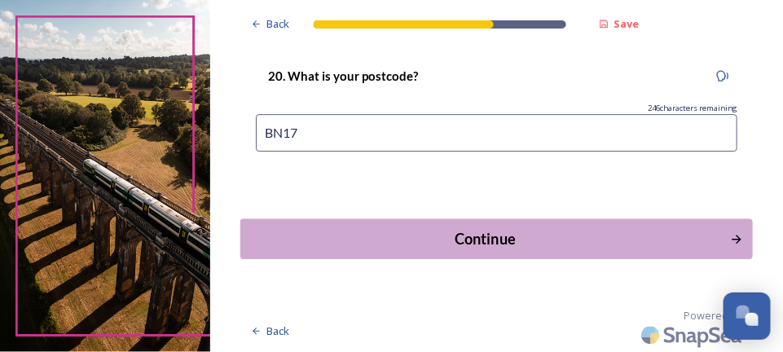
type input "BN17"
click at [479, 235] on div "Continue" at bounding box center [485, 239] width 472 height 22
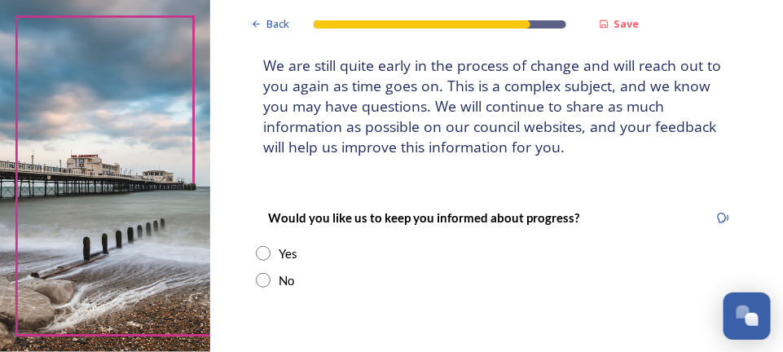
scroll to position [118, 0]
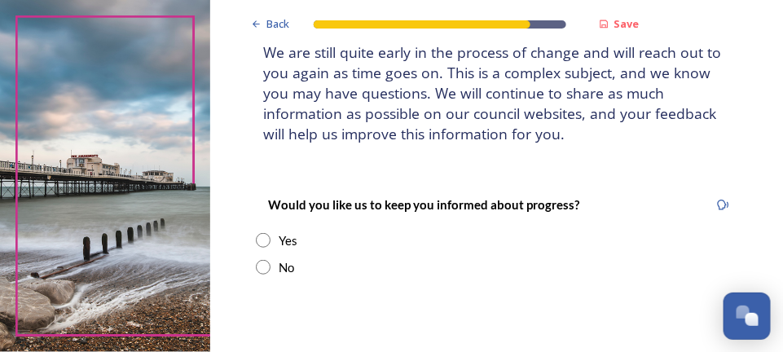
click at [261, 238] on input "radio" at bounding box center [263, 240] width 15 height 15
radio input "true"
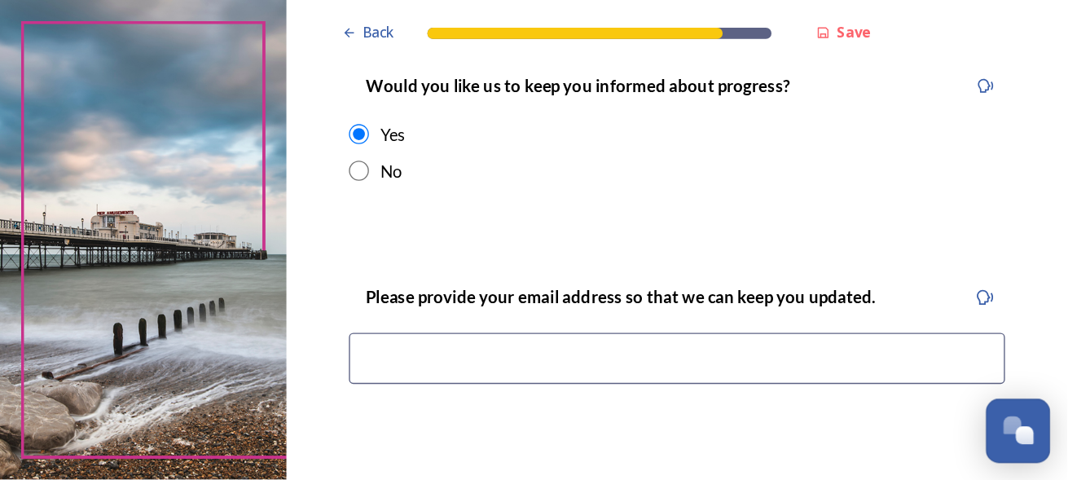
scroll to position [260, 0]
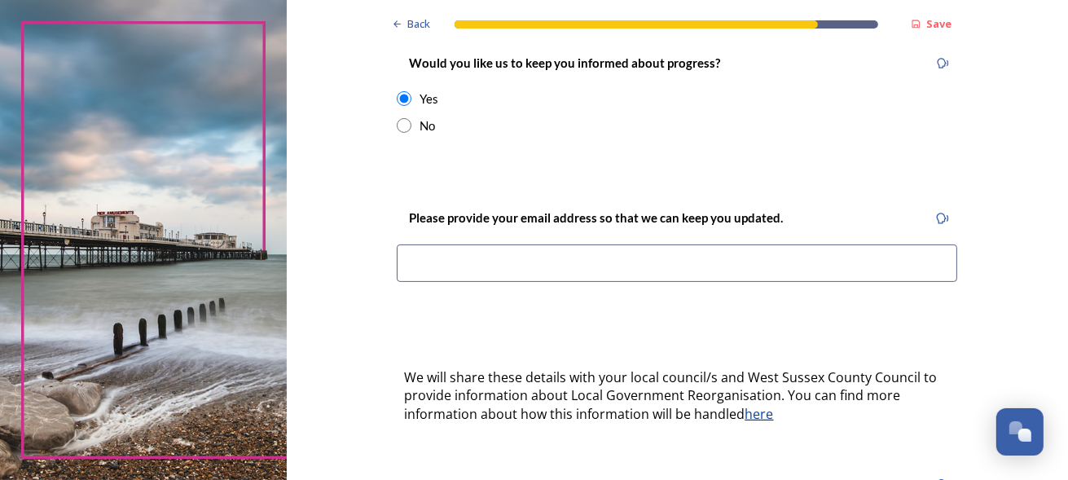
click at [398, 118] on input "radio" at bounding box center [404, 125] width 15 height 15
radio input "true"
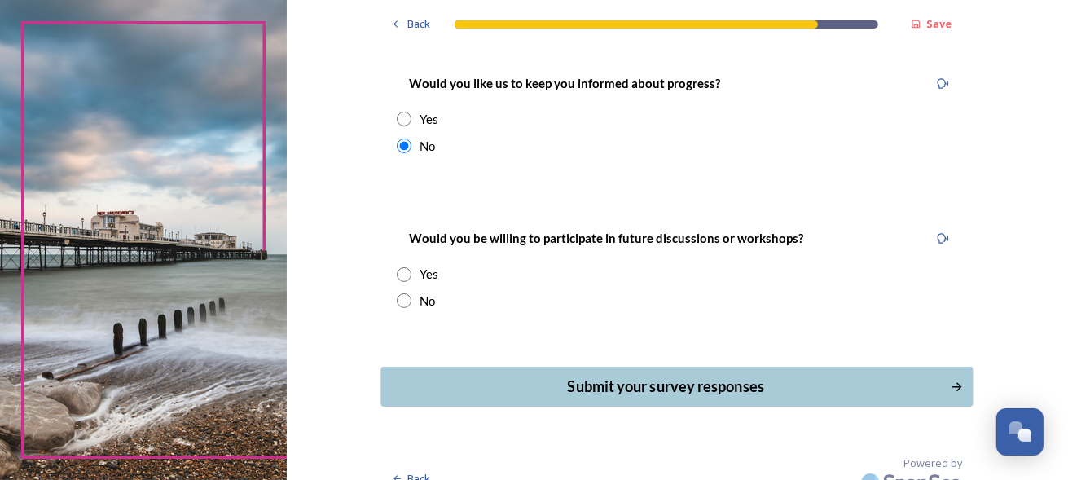
drag, startPoint x: 719, startPoint y: 371, endPoint x: 675, endPoint y: 365, distance: 44.5
click at [675, 376] on div "Submit your survey responses" at bounding box center [666, 387] width 552 height 22
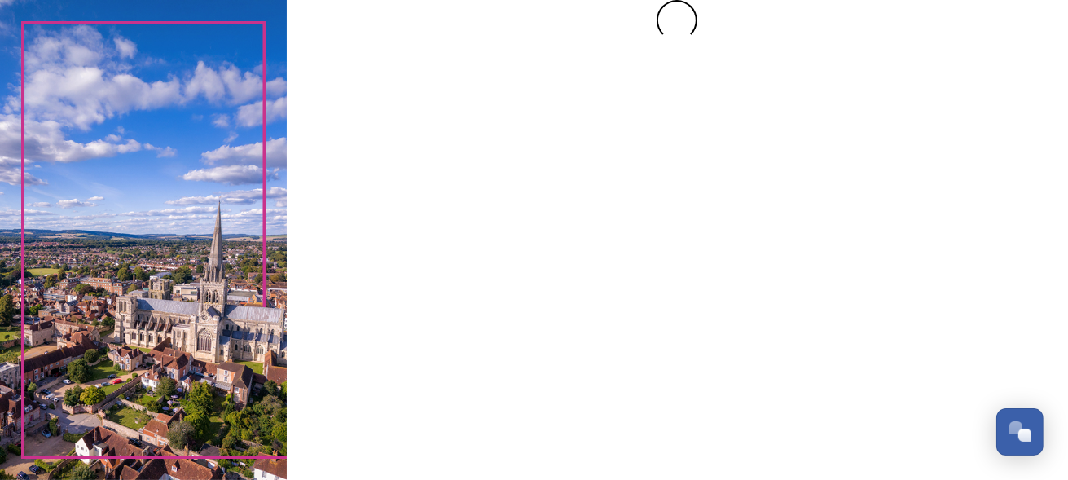
scroll to position [0, 0]
